Goal: Task Accomplishment & Management: Manage account settings

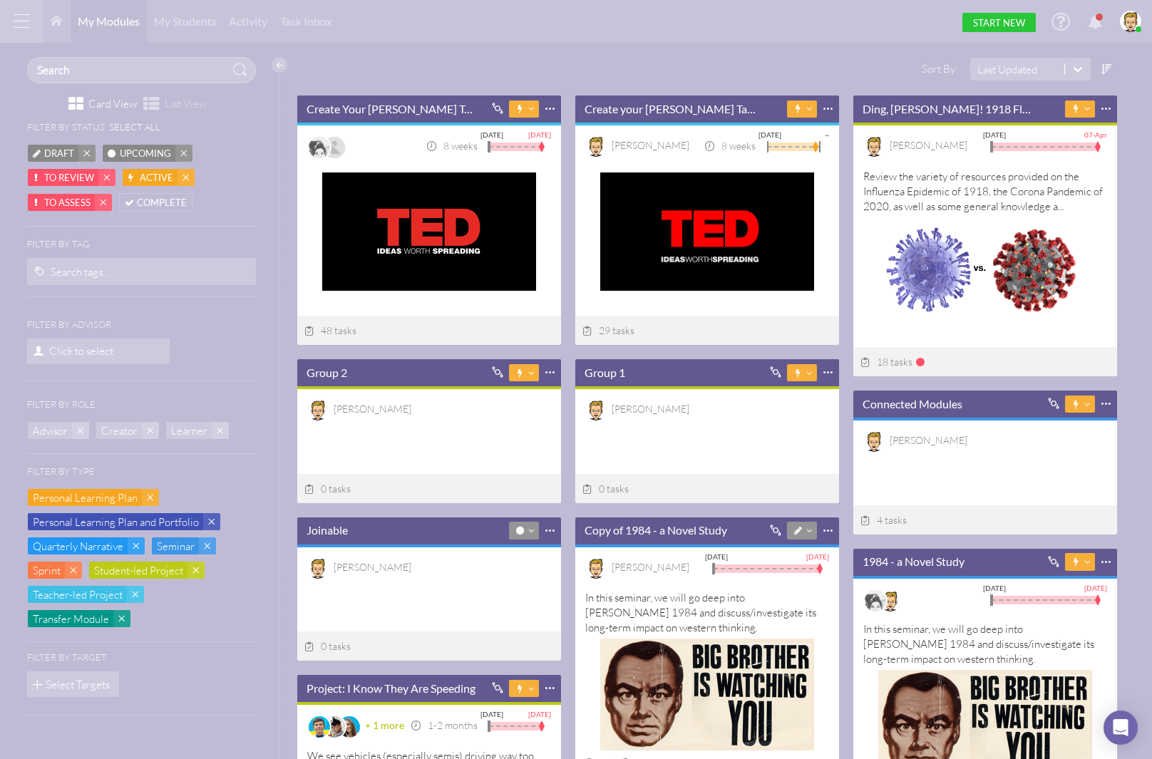
click at [24, 18] on div at bounding box center [21, 21] width 43 height 43
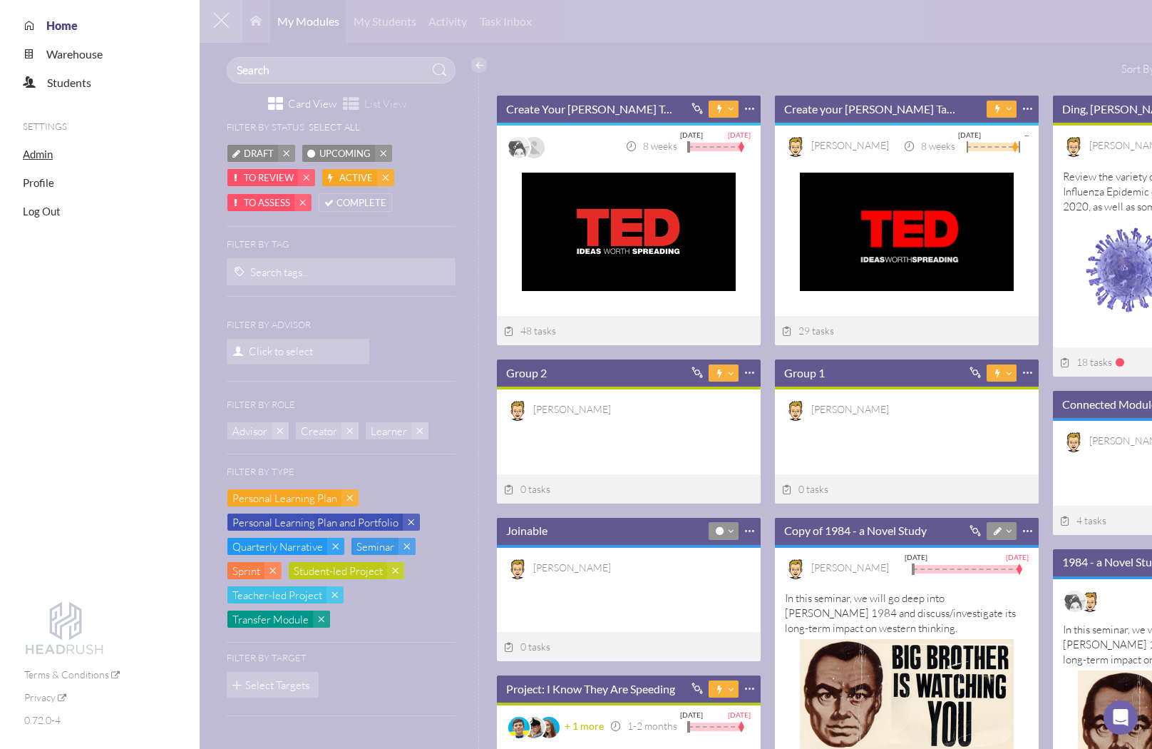
click at [39, 155] on span "Admin" at bounding box center [38, 154] width 30 height 13
select select "20"
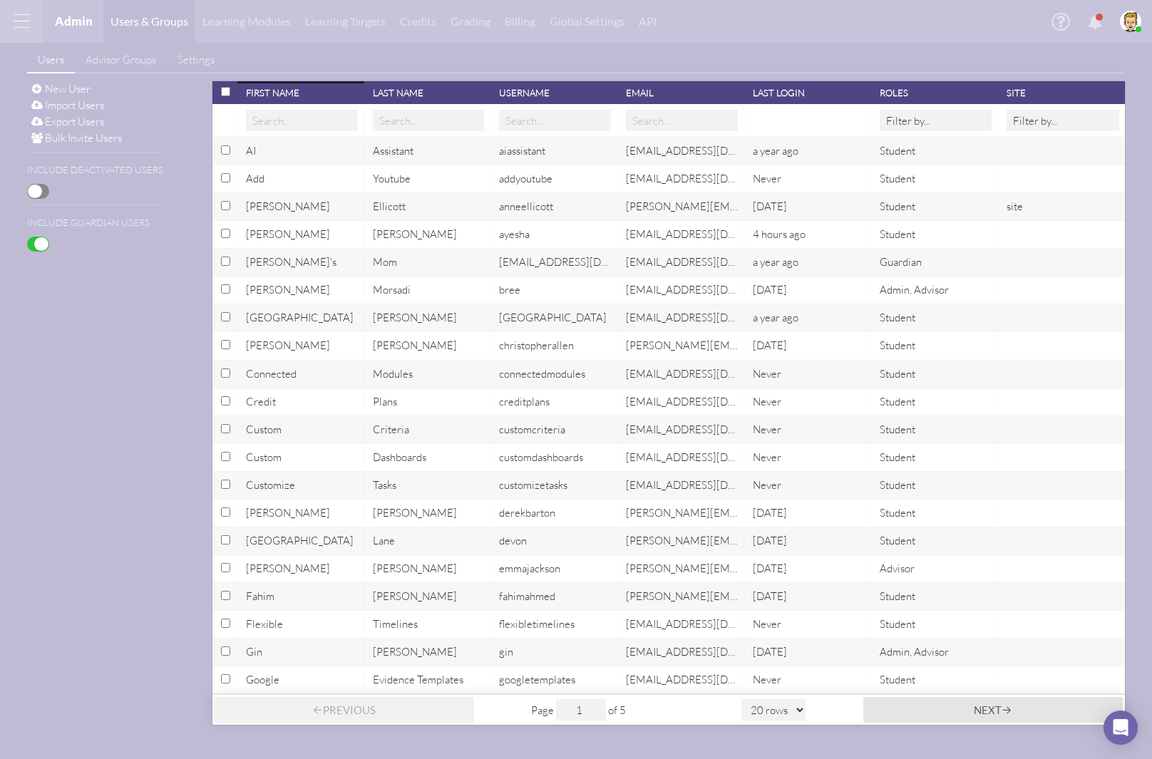
click at [796, 93] on div "Last Login" at bounding box center [809, 92] width 113 height 11
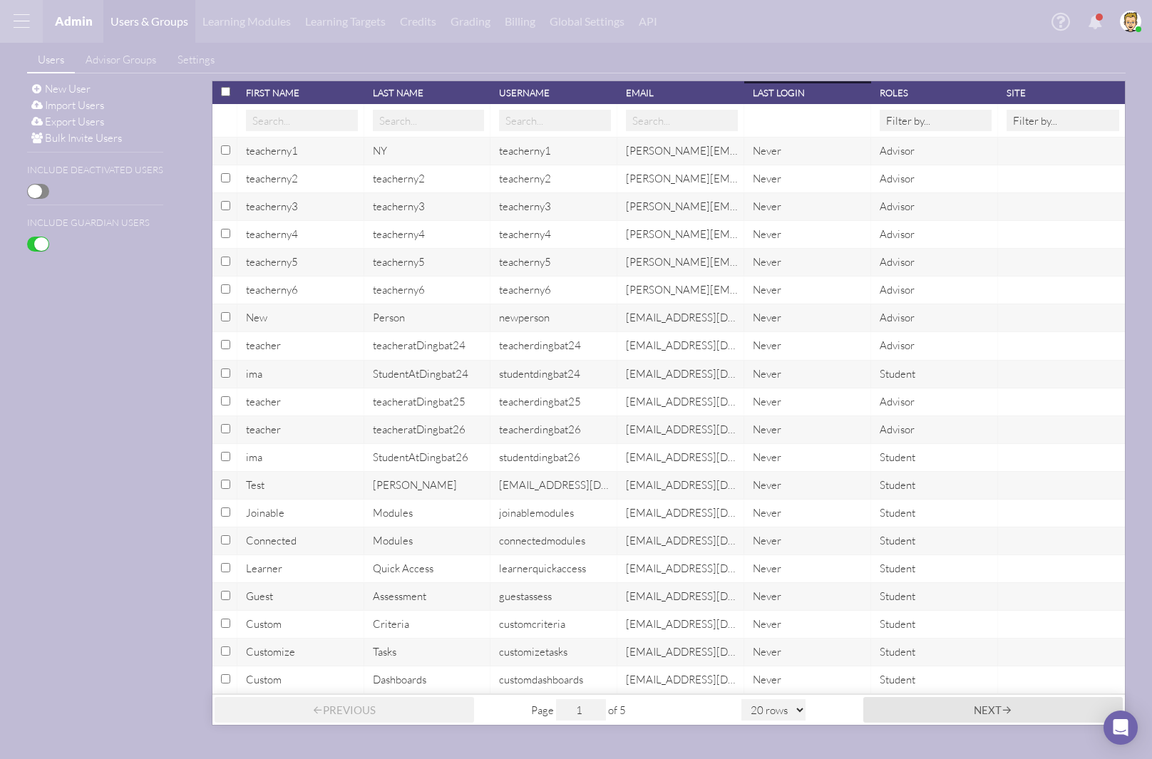
click at [796, 93] on div "Last Login" at bounding box center [809, 92] width 113 height 11
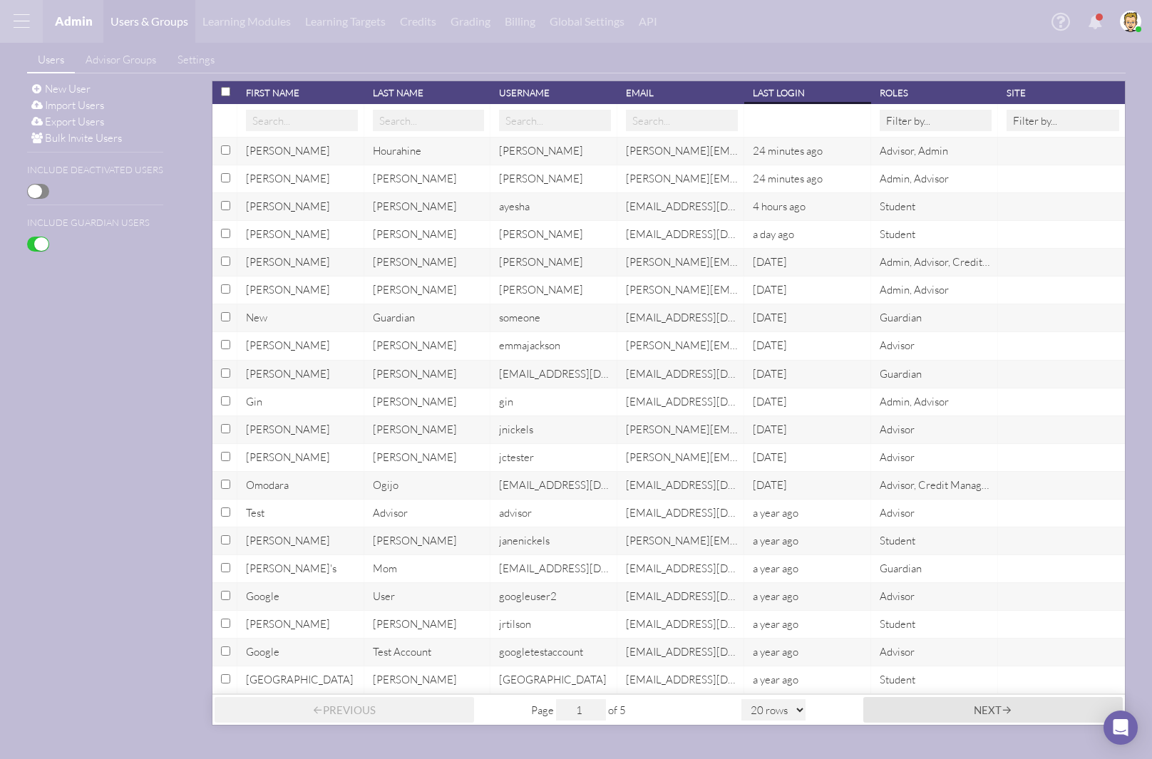
click at [535, 123] on input "text" at bounding box center [555, 120] width 112 height 21
type input "james"
click at [36, 193] on span "OFF" at bounding box center [35, 192] width 14 height 14
select select "20"
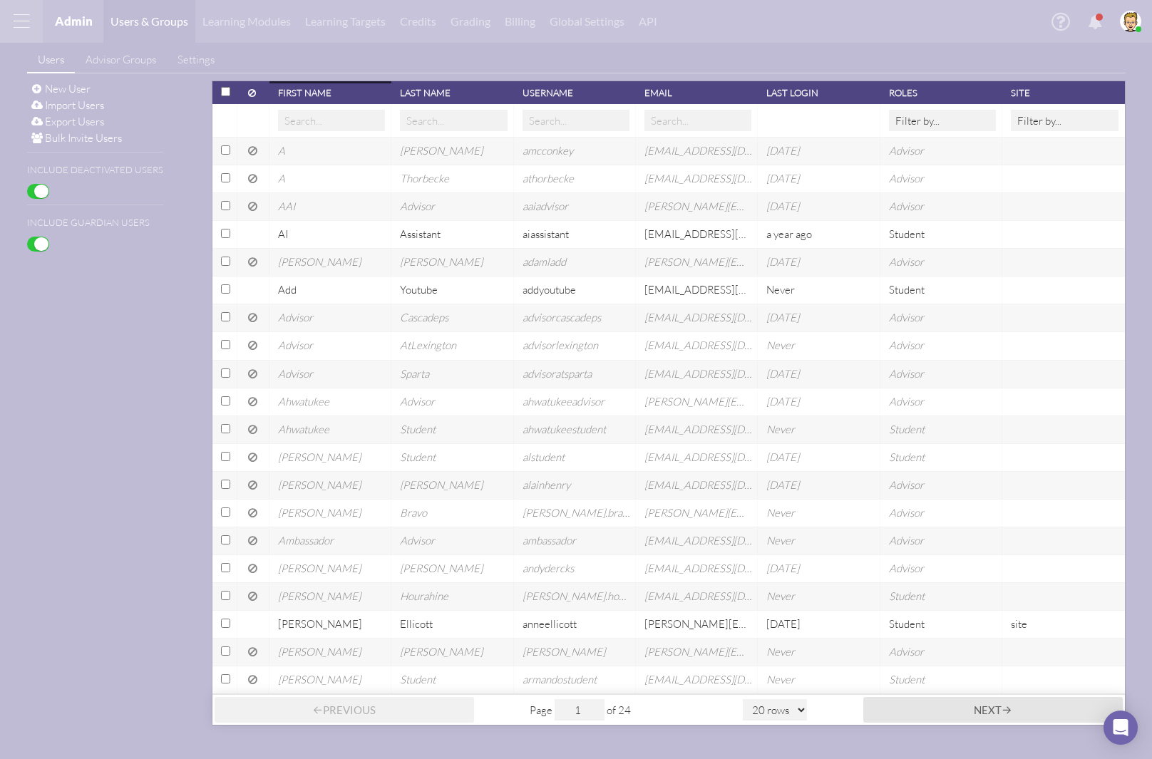
click at [562, 120] on input "text" at bounding box center [576, 120] width 107 height 21
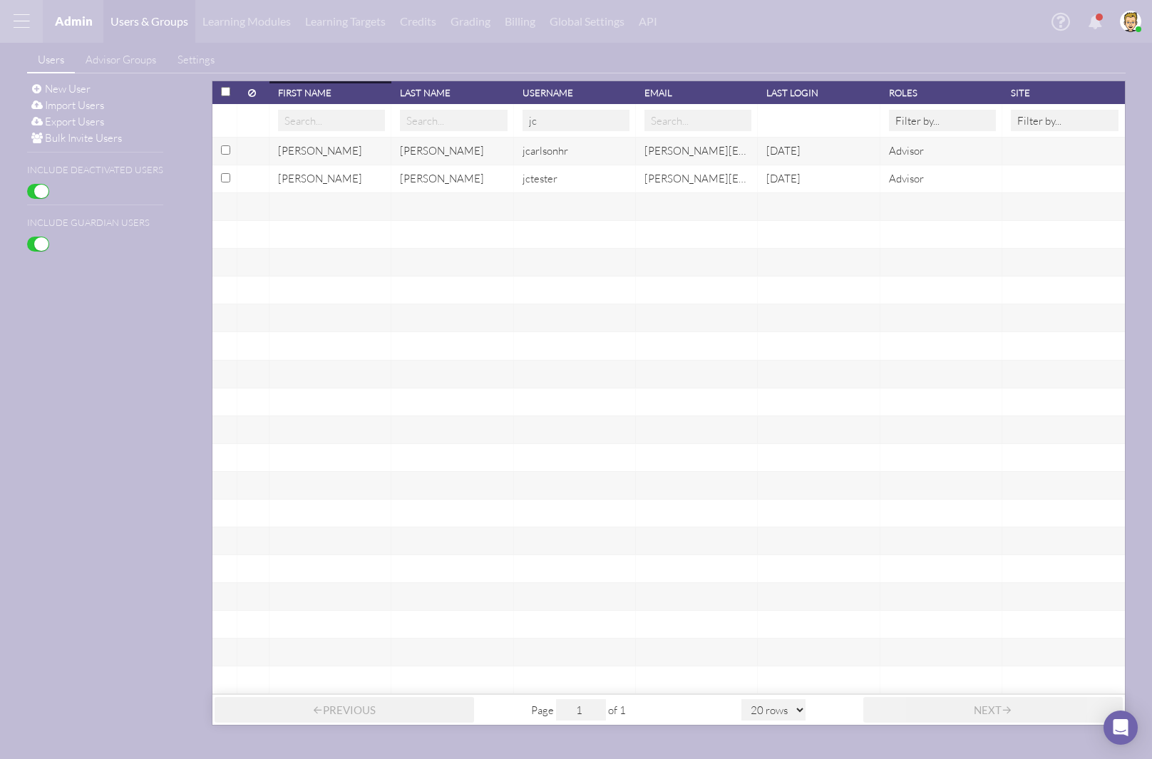
type input "j"
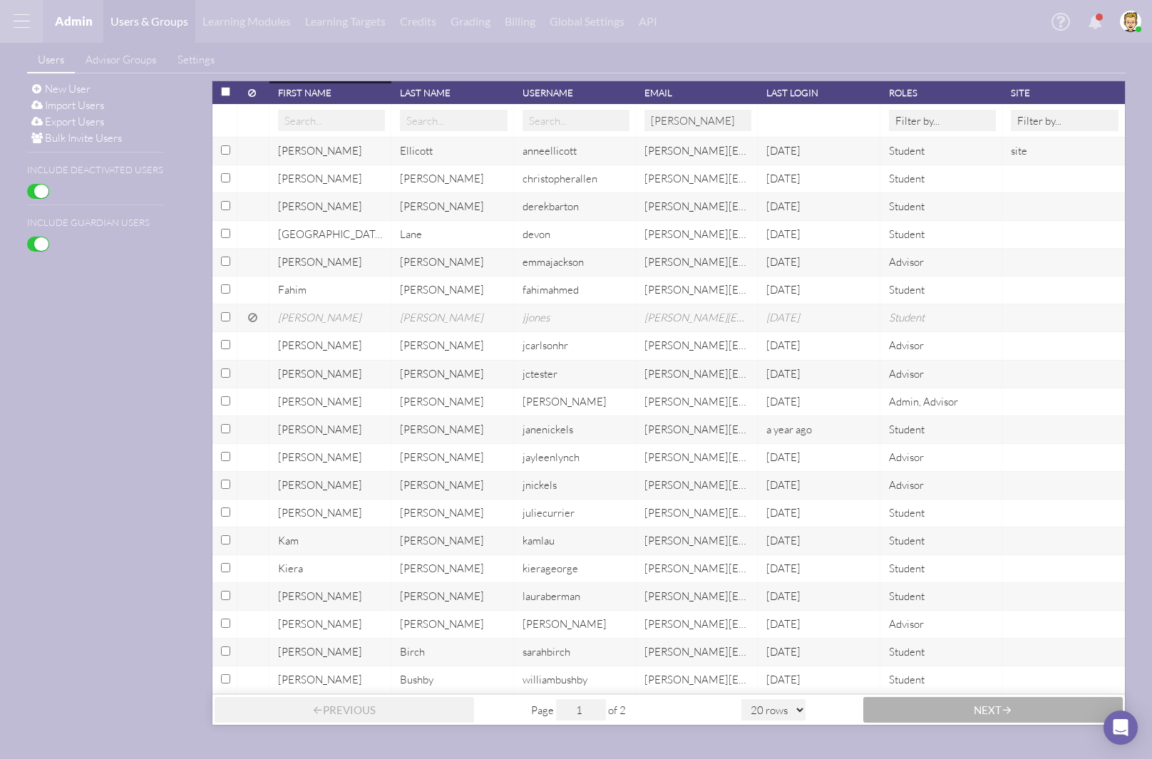
type input "james"
click at [976, 616] on span "Next" at bounding box center [988, 710] width 28 height 13
type input "2"
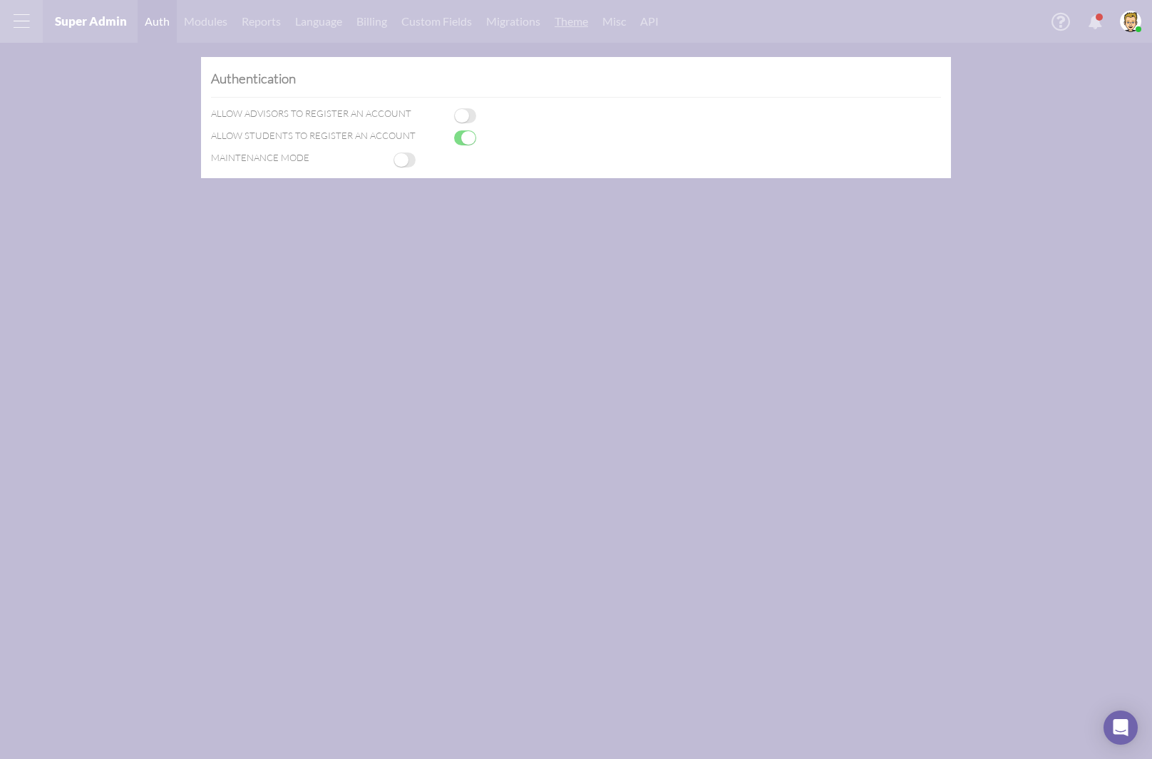
click at [582, 19] on link "Theme" at bounding box center [572, 21] width 48 height 43
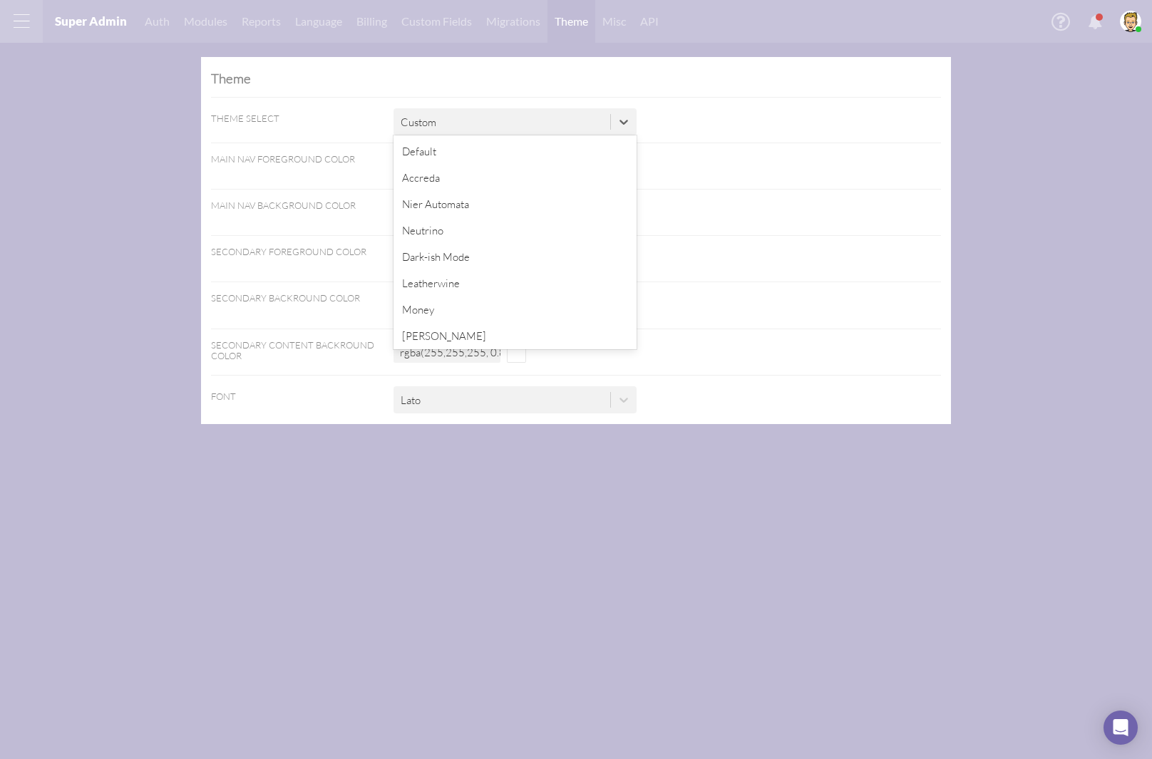
click at [463, 128] on div "Custom" at bounding box center [502, 122] width 217 height 24
click at [486, 160] on div "Default" at bounding box center [515, 151] width 243 height 26
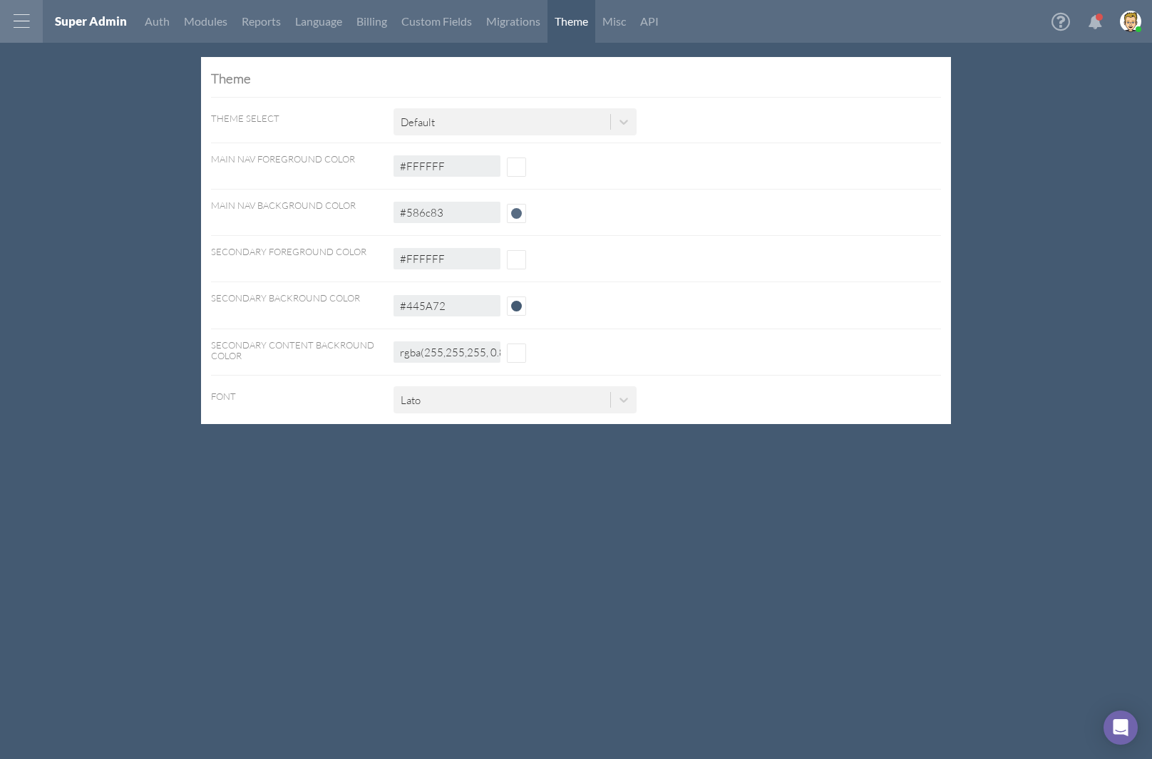
click at [26, 16] on div at bounding box center [21, 21] width 43 height 43
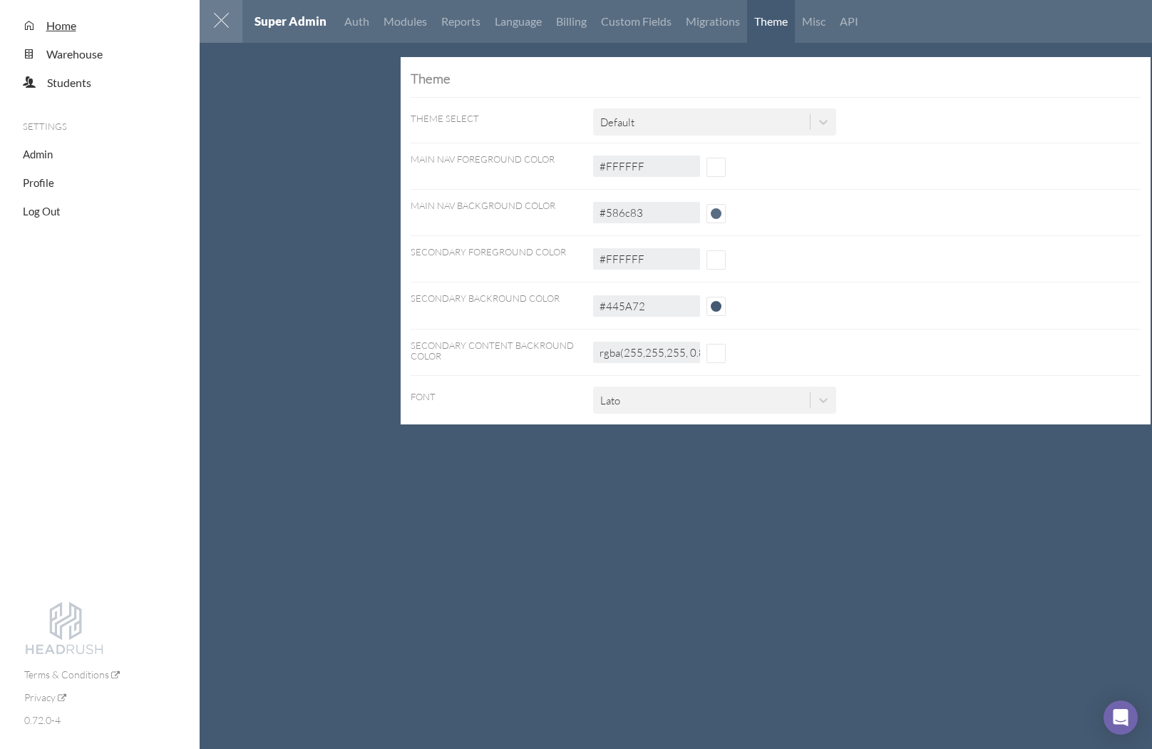
click at [58, 28] on span "Home" at bounding box center [61, 26] width 30 height 14
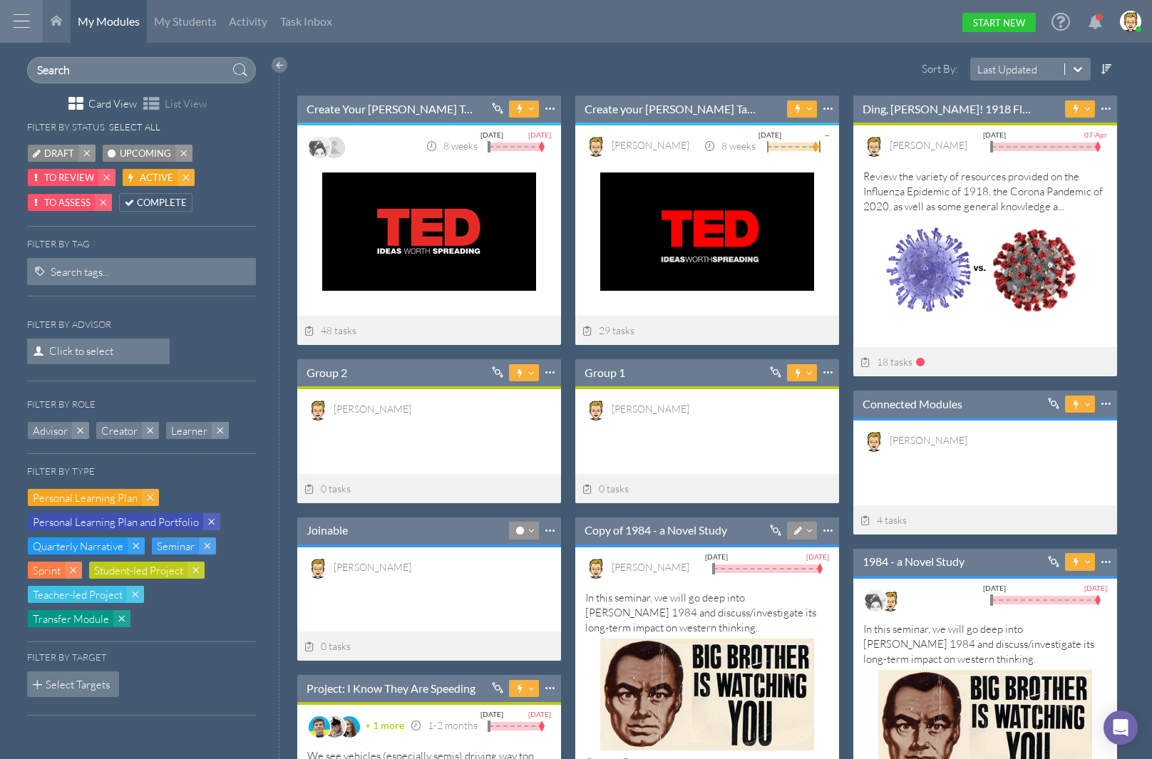
click at [21, 18] on div at bounding box center [21, 21] width 43 height 43
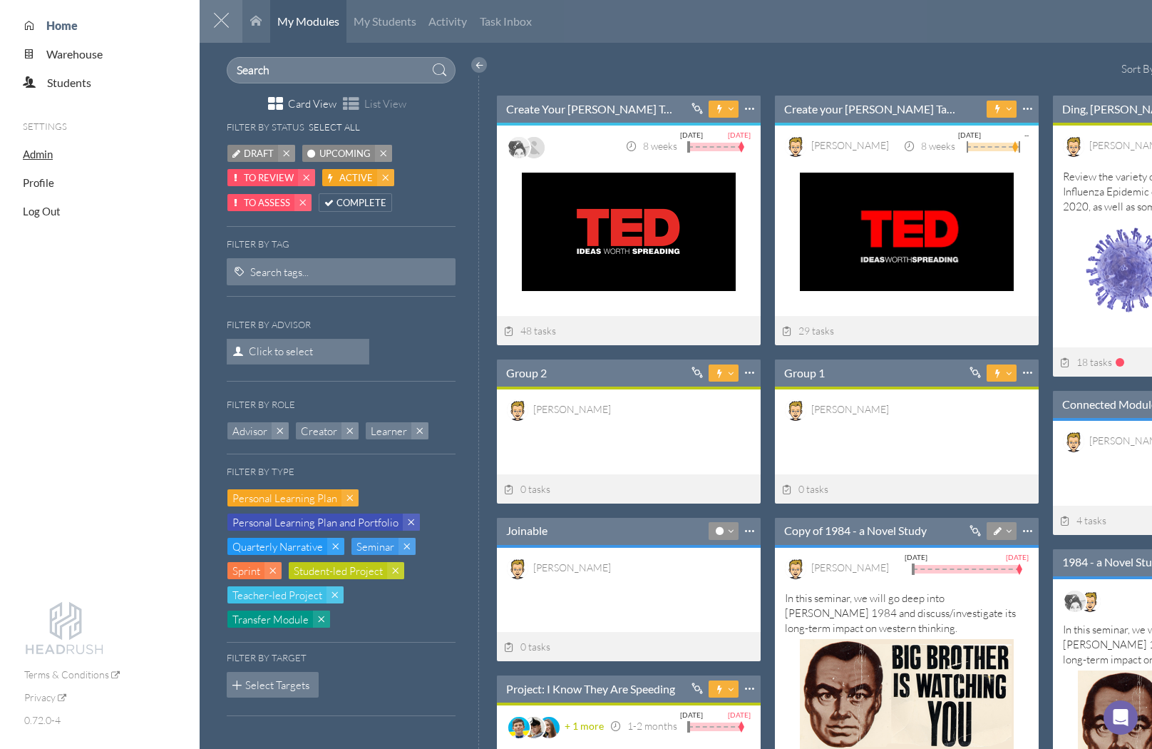
click at [41, 155] on span "Admin" at bounding box center [38, 154] width 30 height 13
select select "20"
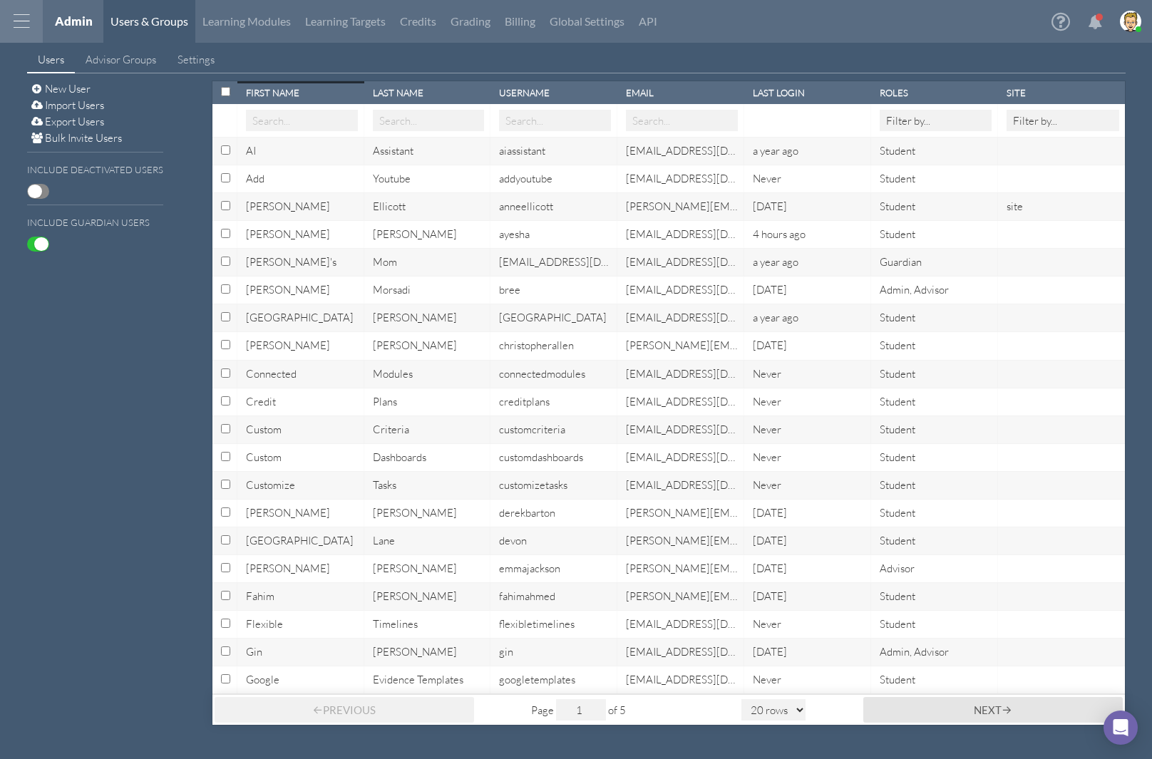
click at [776, 95] on div "Last Login" at bounding box center [809, 92] width 113 height 11
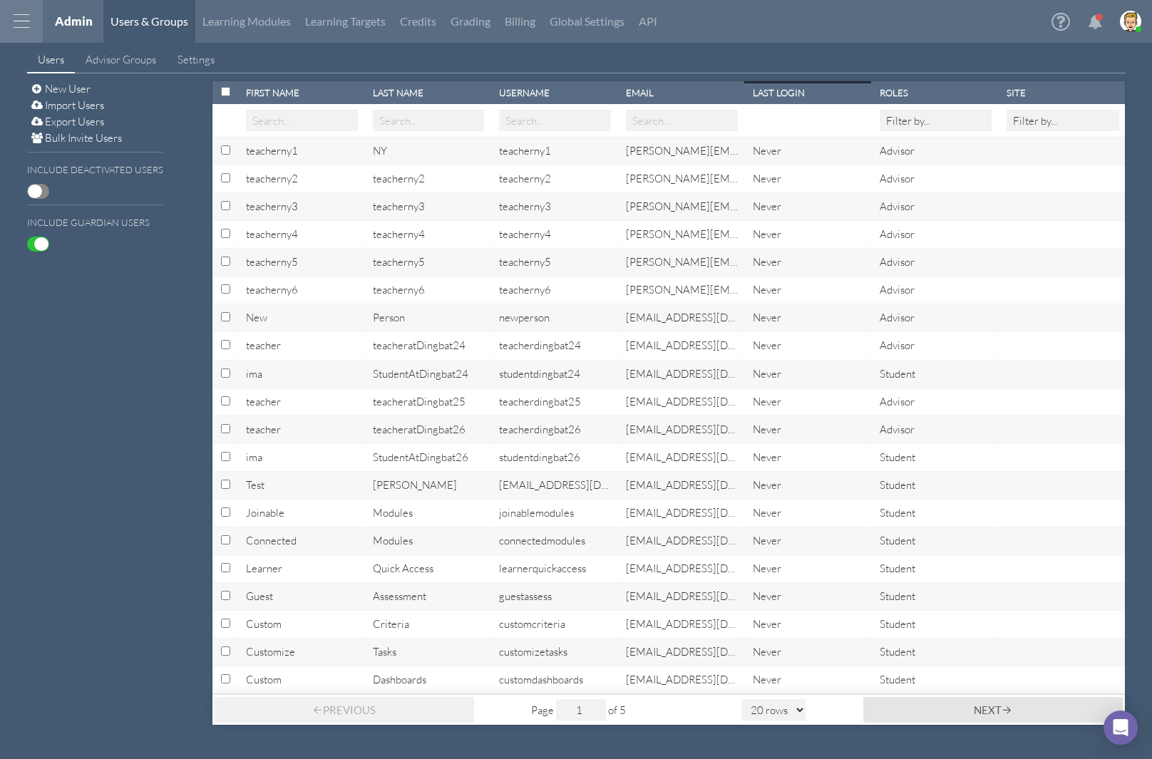
click at [777, 94] on div "Last Login" at bounding box center [809, 92] width 113 height 11
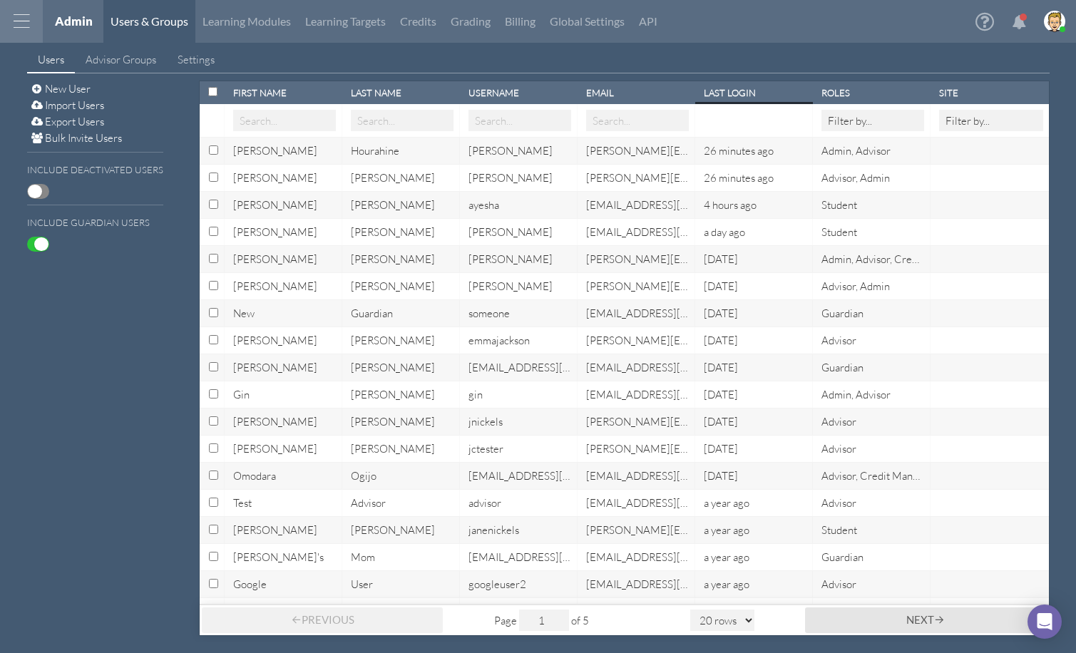
click at [24, 12] on div at bounding box center [21, 21] width 43 height 43
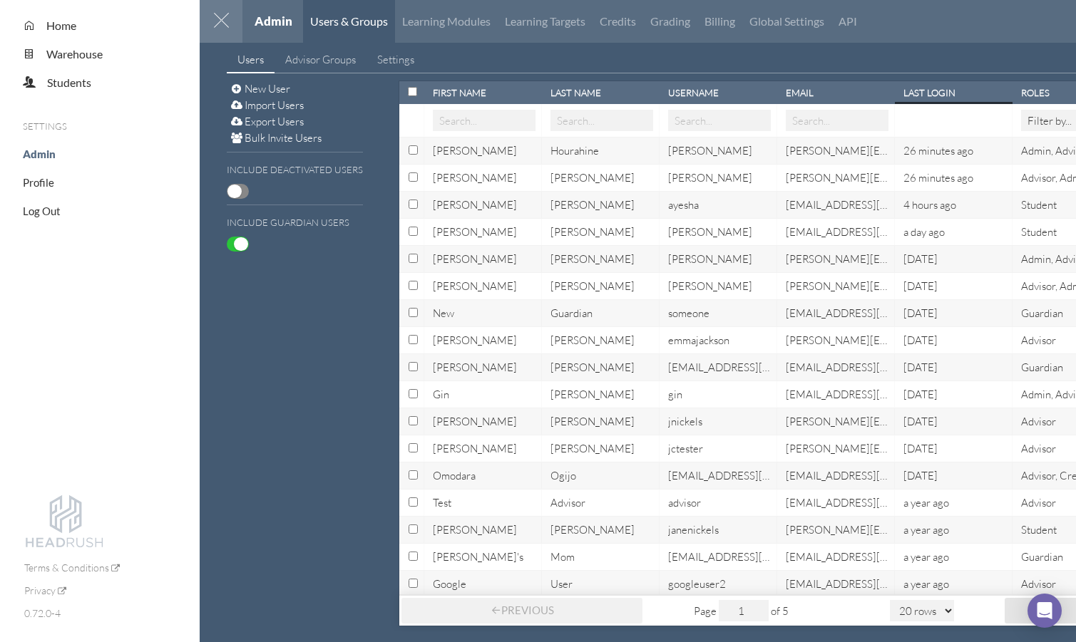
click at [225, 17] on div at bounding box center [221, 21] width 43 height 43
